Goal: Task Accomplishment & Management: Complete application form

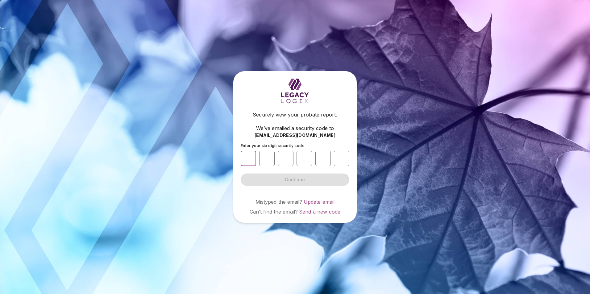
click at [252, 160] on input "number" at bounding box center [248, 158] width 15 height 15
type input "*"
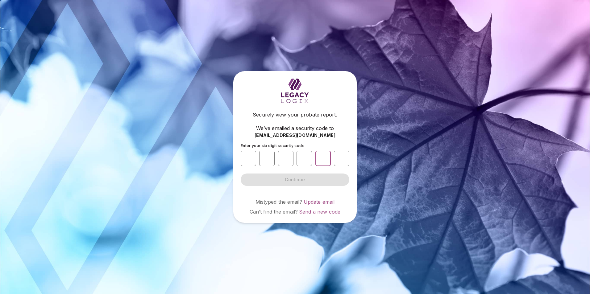
type input "*"
click at [297, 181] on span "Continue" at bounding box center [295, 180] width 20 height 6
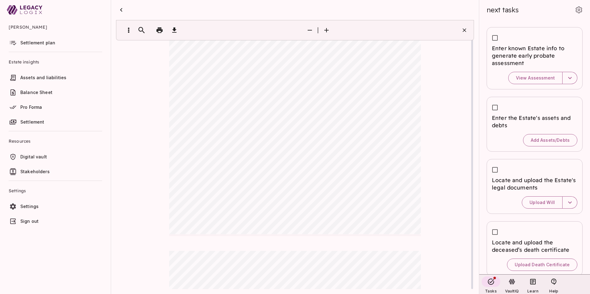
scroll to position [154, 0]
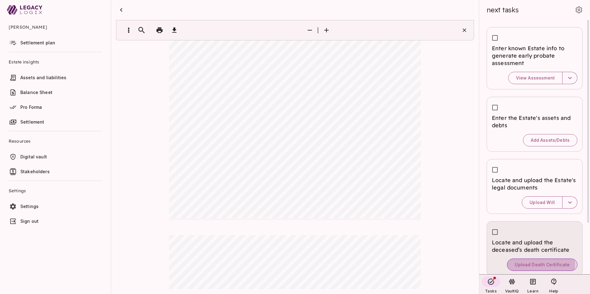
click at [526, 264] on span "Upload Death Certificate" at bounding box center [542, 265] width 55 height 6
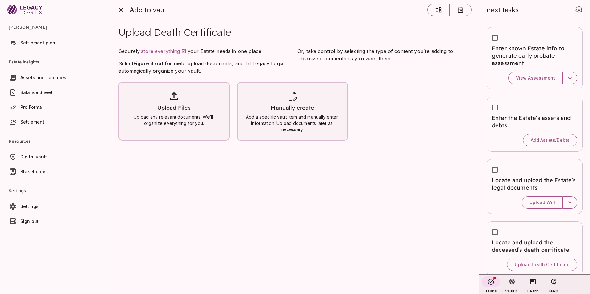
click at [298, 98] on icon at bounding box center [292, 96] width 12 height 12
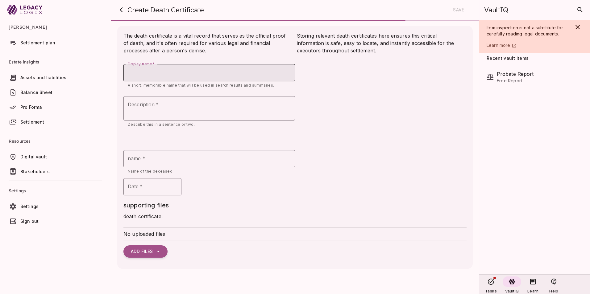
click at [160, 75] on input "Display name   *" at bounding box center [209, 72] width 172 height 17
type input "******"
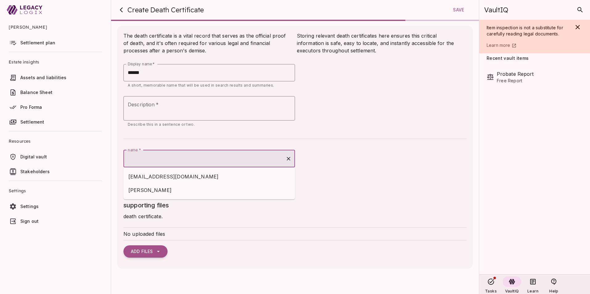
click at [138, 160] on input "name *" at bounding box center [204, 159] width 157 height 12
click at [151, 192] on span "[PERSON_NAME]" at bounding box center [209, 190] width 162 height 7
type input "**********"
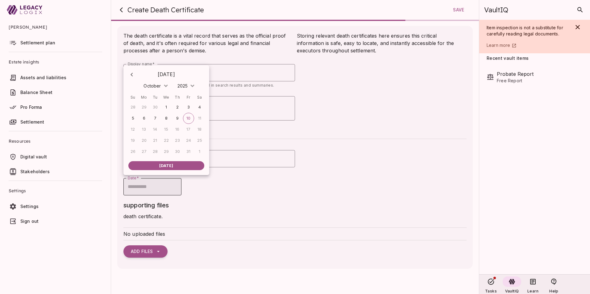
click at [146, 187] on input "Date   *" at bounding box center [152, 186] width 58 height 17
type input "**********"
click at [152, 246] on button "Add Files" at bounding box center [145, 252] width 44 height 12
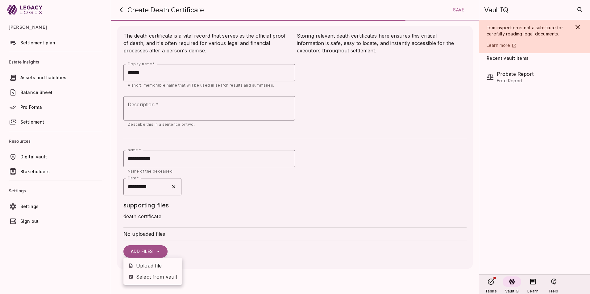
click at [154, 251] on div at bounding box center [295, 147] width 590 height 294
click at [574, 26] on button "button" at bounding box center [577, 27] width 15 height 15
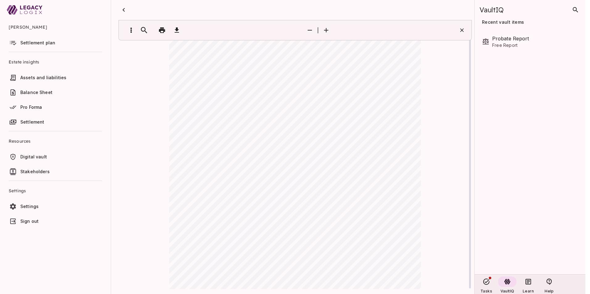
scroll to position [0, 0]
click at [162, 30] on icon "button" at bounding box center [162, 30] width 6 height 6
